Goal: Find specific page/section: Find specific page/section

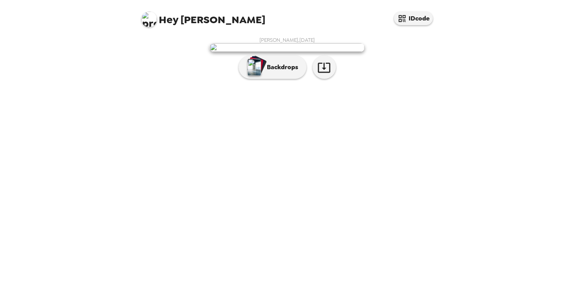
click at [326, 52] on img at bounding box center [286, 47] width 155 height 9
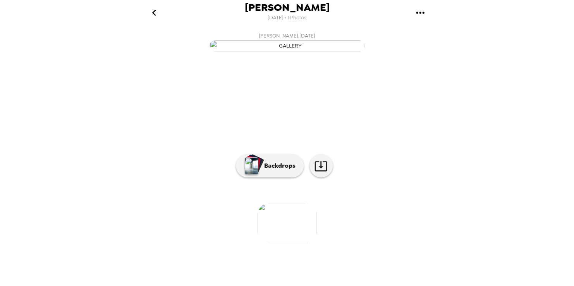
scroll to position [48, 0]
click at [324, 171] on icon at bounding box center [320, 166] width 12 height 10
click at [161, 17] on button "go back" at bounding box center [153, 12] width 25 height 25
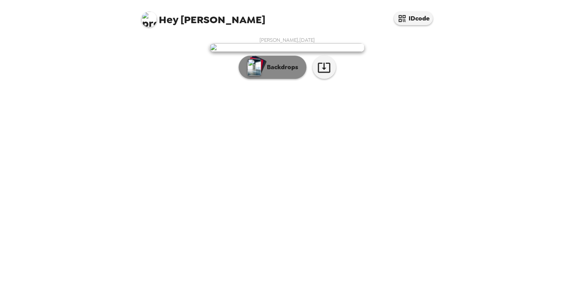
click at [267, 79] on button "Backdrops" at bounding box center [272, 67] width 68 height 23
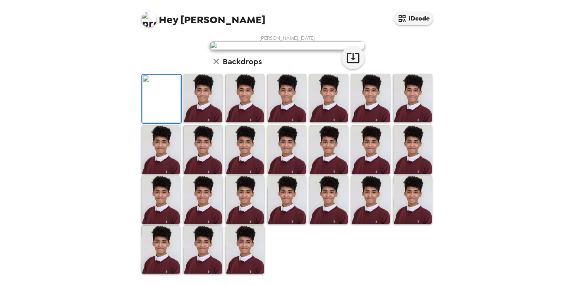
scroll to position [183, 0]
click at [233, 245] on img at bounding box center [244, 250] width 39 height 48
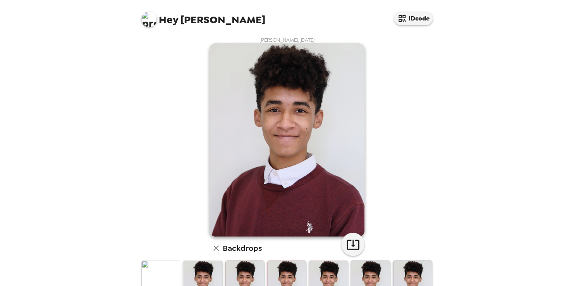
scroll to position [39, 0]
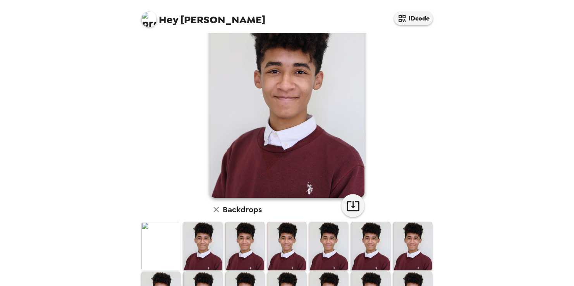
click at [243, 211] on h6 "Backdrops" at bounding box center [242, 210] width 39 height 12
